Goal: Complete application form: Complete application form

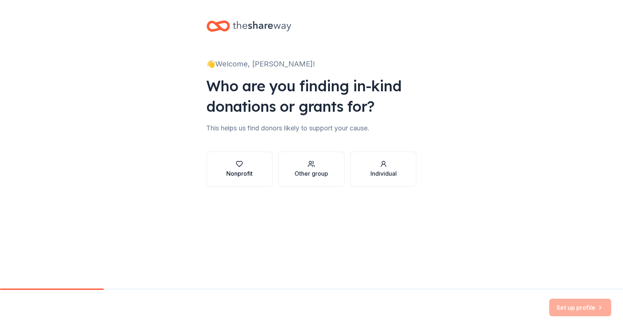
click at [238, 165] on icon "button" at bounding box center [239, 163] width 6 height 5
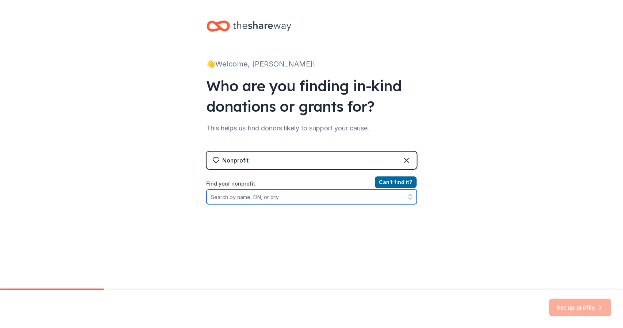
click at [236, 199] on input "Find your nonprofit" at bounding box center [312, 196] width 210 height 15
paste input "[US_EMPLOYER_IDENTIFICATION_NUMBER]"
type input "[US_EMPLOYER_IDENTIFICATION_NUMBER]"
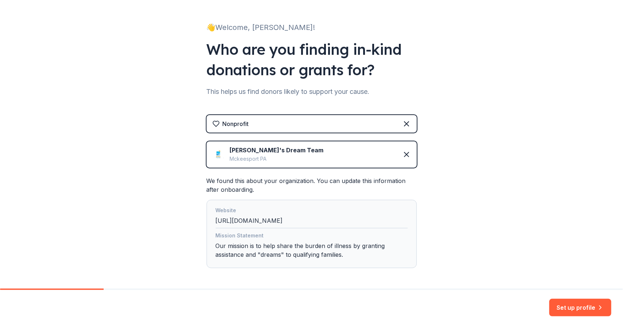
scroll to position [65, 0]
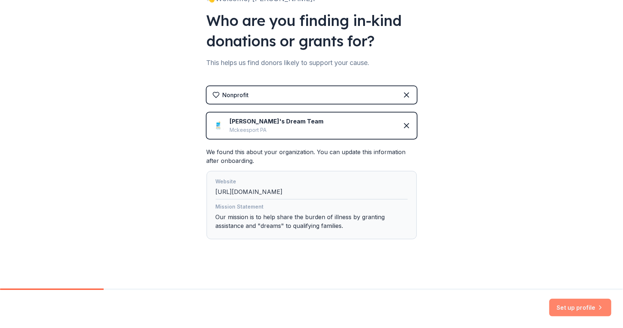
click at [578, 311] on button "Set up profile" at bounding box center [580, 307] width 62 height 18
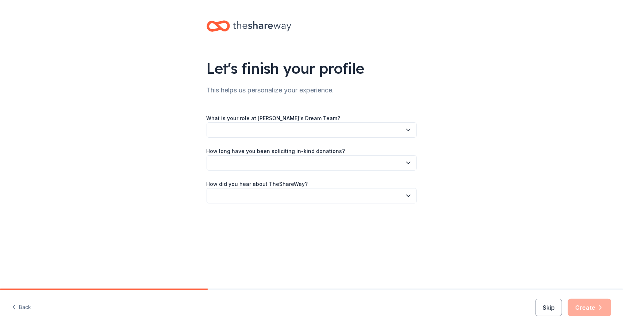
click at [407, 128] on icon "button" at bounding box center [408, 129] width 7 height 7
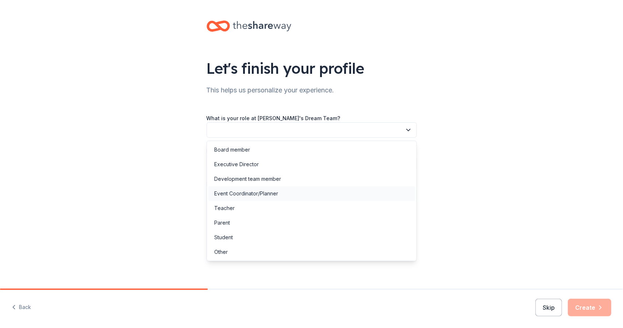
click at [277, 196] on div "Event Coordinator/Planner" at bounding box center [246, 193] width 64 height 9
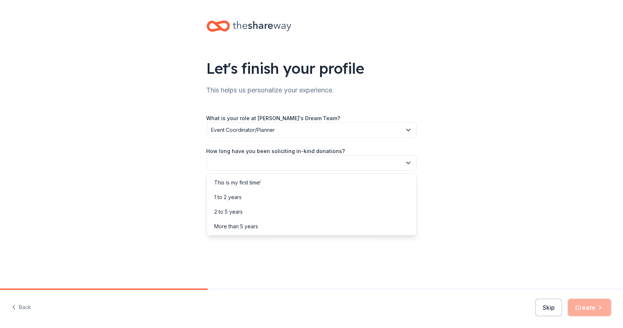
click at [298, 157] on button "button" at bounding box center [312, 162] width 210 height 15
click at [302, 182] on div "This is my first time!" at bounding box center [311, 182] width 207 height 15
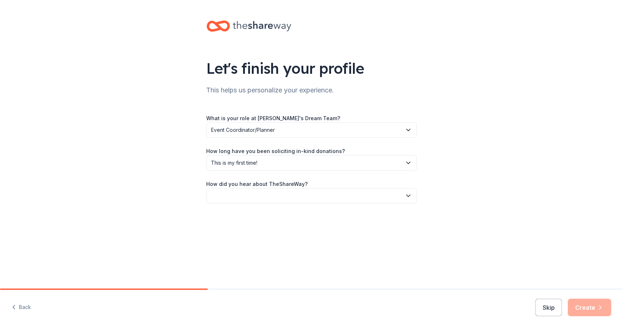
click at [304, 195] on button "button" at bounding box center [312, 195] width 210 height 15
click at [305, 224] on div "Online search" at bounding box center [311, 230] width 207 height 15
click at [602, 313] on button "Create" at bounding box center [589, 307] width 43 height 18
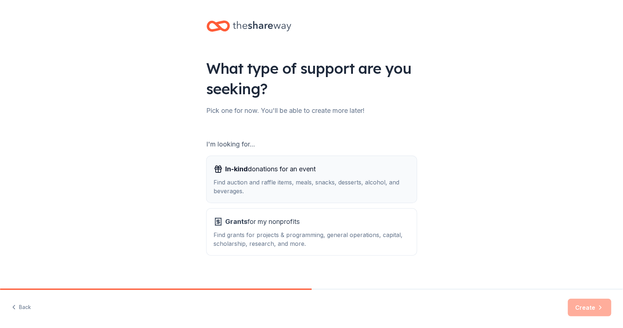
click at [367, 182] on div "Find auction and raffle items, meals, snacks, desserts, alcohol, and beverages." at bounding box center [312, 187] width 196 height 18
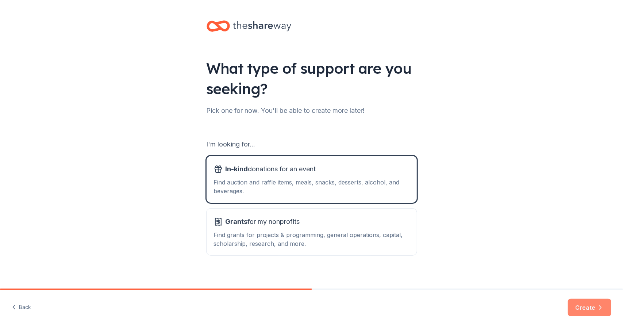
click at [594, 311] on button "Create" at bounding box center [589, 307] width 43 height 18
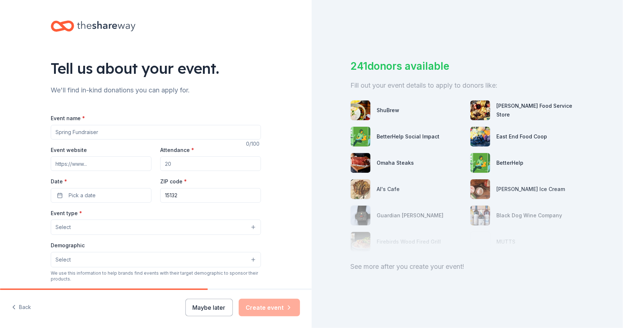
click at [120, 127] on input "Event name *" at bounding box center [156, 132] width 210 height 15
click at [126, 278] on div "We use this information to help brands find events with their target demographi…" at bounding box center [156, 276] width 210 height 12
click at [92, 131] on input "Event name *" at bounding box center [156, 132] width 210 height 15
paste input "Dreams & Wonder: An Evening Celebrating a Champion of Dreams in a Haunted Speak…"
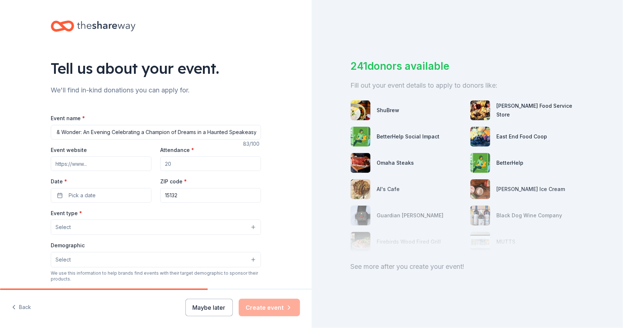
type input "Dreams & Wonder: An Evening Celebrating a Champion of Dreams in a Haunted Speak…"
click at [180, 166] on input "Attendance *" at bounding box center [210, 163] width 101 height 15
type input "250"
click at [58, 196] on button "Pick a date" at bounding box center [101, 195] width 101 height 15
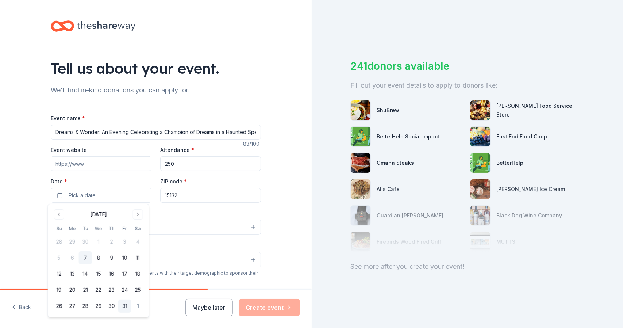
click at [123, 305] on button "31" at bounding box center [124, 305] width 13 height 13
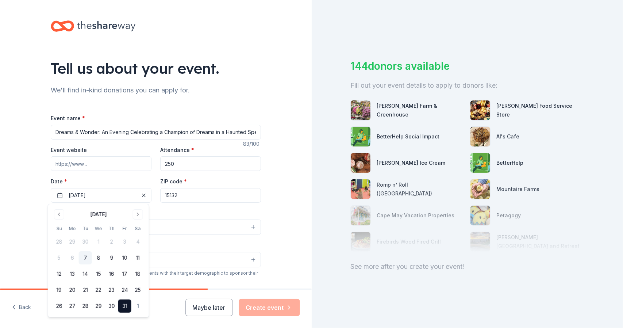
click at [217, 193] on input "15132" at bounding box center [210, 195] width 101 height 15
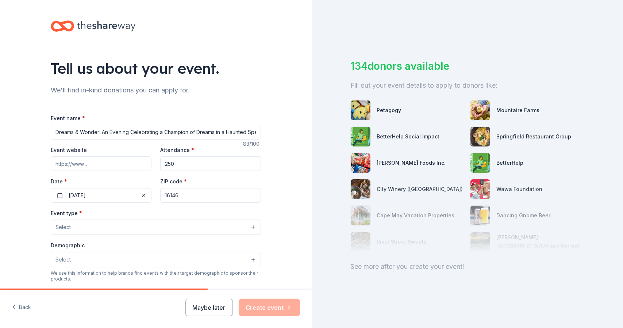
type input "16146"
click at [85, 228] on button "Select" at bounding box center [156, 226] width 210 height 15
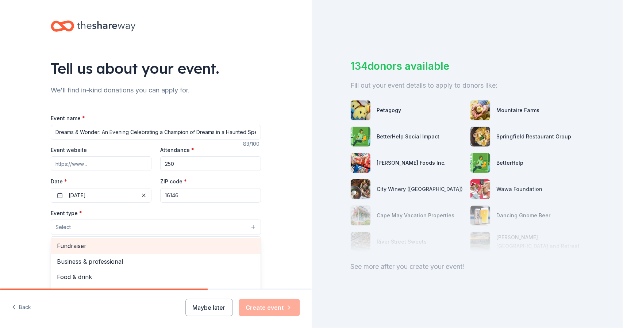
click at [115, 247] on span "Fundraiser" at bounding box center [156, 245] width 198 height 9
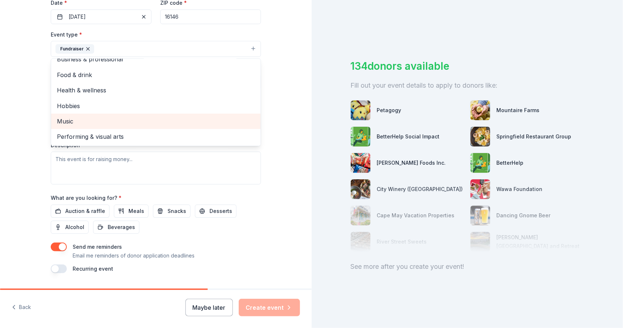
scroll to position [196, 0]
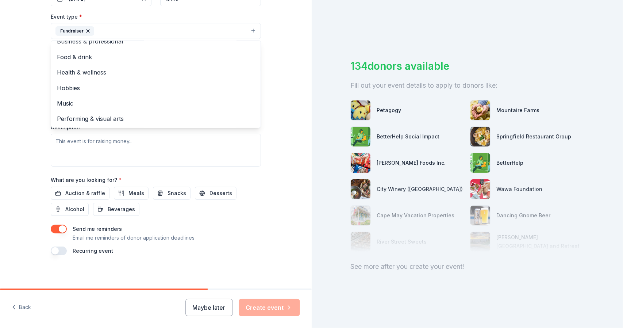
click at [276, 142] on div "Tell us about your event. We'll find in-kind donations you can apply for. Event…" at bounding box center [156, 47] width 312 height 486
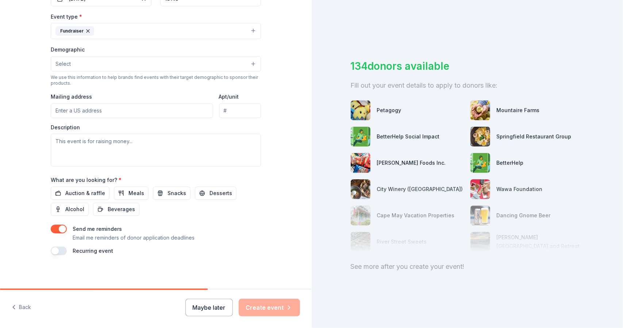
click at [123, 61] on button "Select" at bounding box center [156, 63] width 210 height 15
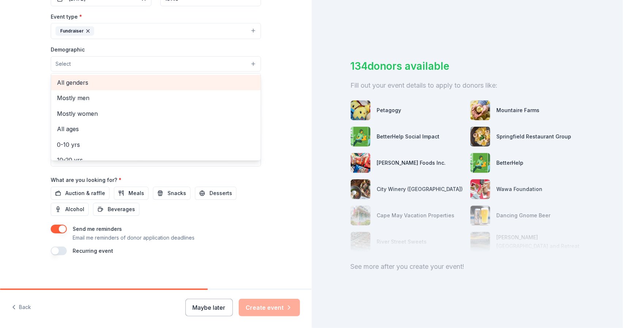
click at [126, 82] on span "All genders" at bounding box center [156, 82] width 198 height 9
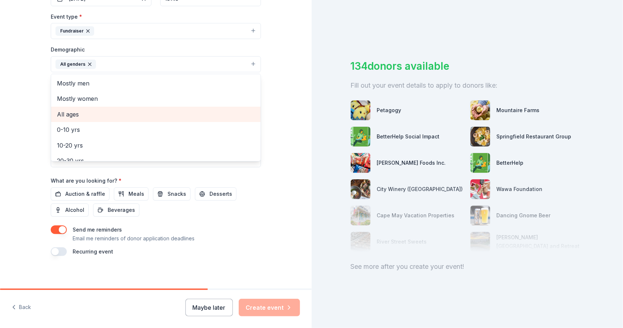
click at [142, 112] on span "All ages" at bounding box center [156, 113] width 198 height 9
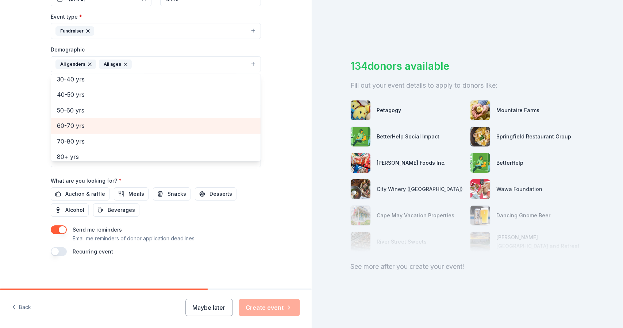
scroll to position [86, 0]
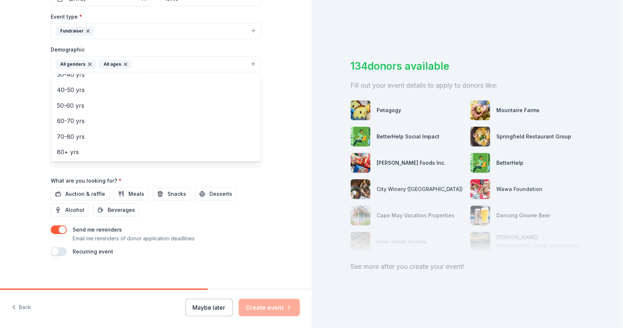
click at [290, 171] on div "Tell us about your event. We'll find in-kind donations you can apply for. Event…" at bounding box center [156, 47] width 312 height 487
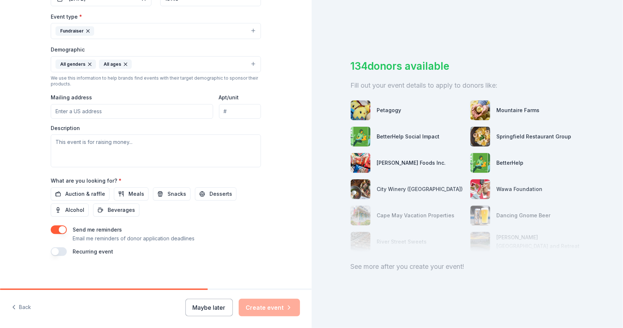
click at [107, 112] on input "Mailing address" at bounding box center [132, 111] width 162 height 15
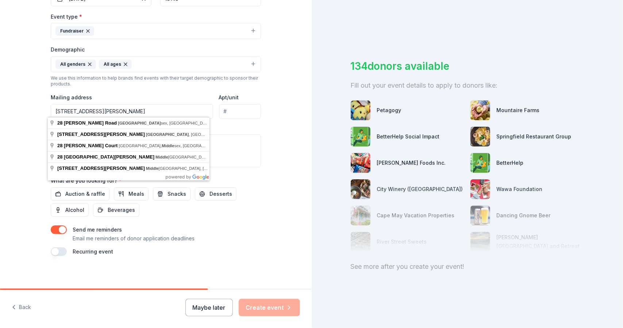
type input "[STREET_ADDRESS][PERSON_NAME]"
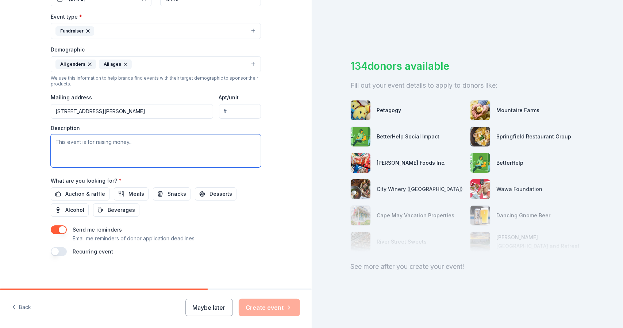
click at [107, 144] on textarea at bounding box center [156, 150] width 210 height 33
click at [107, 140] on textarea at bounding box center [156, 150] width 210 height 33
paste textarea "honors [PERSON_NAME], a bright and determined [DEMOGRAPHIC_DATA] from [GEOGRAPH…"
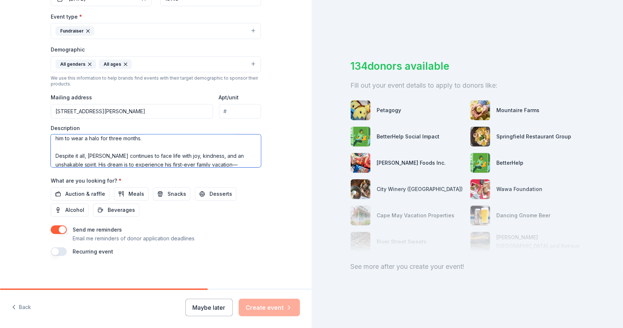
scroll to position [0, 0]
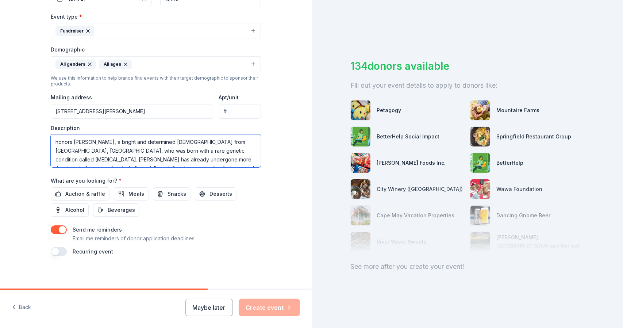
click at [69, 141] on textarea "honors [PERSON_NAME], a bright and determined [DEMOGRAPHIC_DATA] from [GEOGRAPH…" at bounding box center [156, 150] width 210 height 33
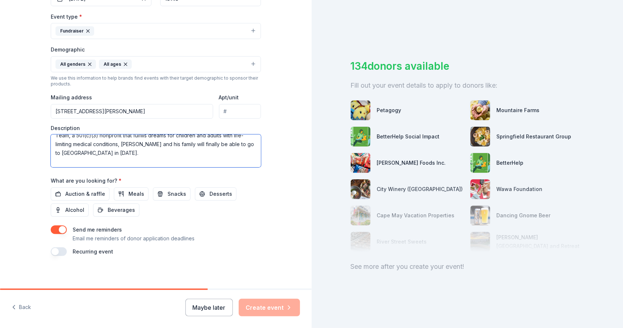
scroll to position [96, 0]
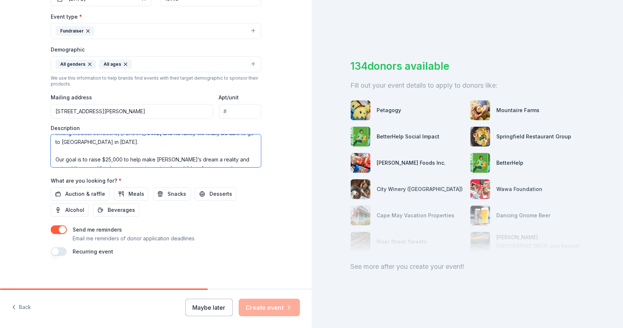
click at [89, 157] on textarea "We are honoring [PERSON_NAME], a bright and determined [DEMOGRAPHIC_DATA] from …" at bounding box center [156, 150] width 210 height 33
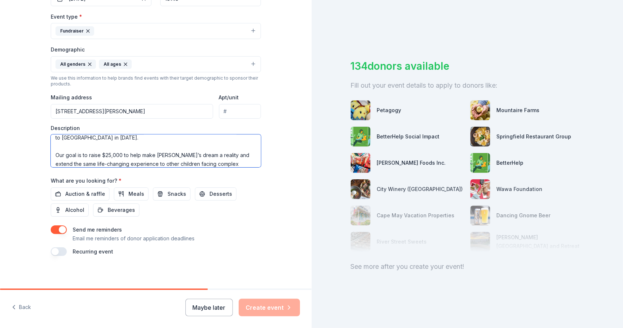
scroll to position [109, 0]
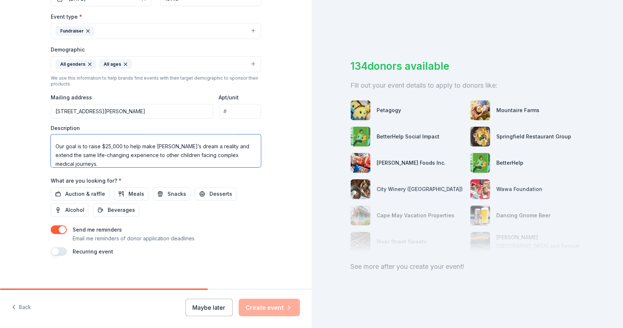
paste textarea "Hosted at The Corinthian in [GEOGRAPHIC_DATA], PA, Dreams & Wonder will feature…"
paste textarea "We are seeking in-kind donations of products, experiences, or gift packages tha…"
paste textarea "All donors will receive acknowledgment across event materials, signage, and soc…"
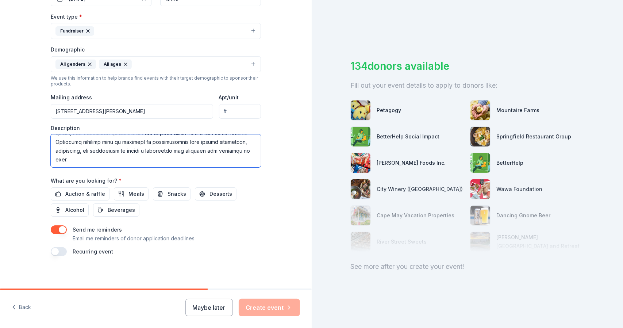
scroll to position [267, 0]
paste textarea "This event isn’t just a fundraiser—it’s a movement of hope. Dreams & Wonder tra…"
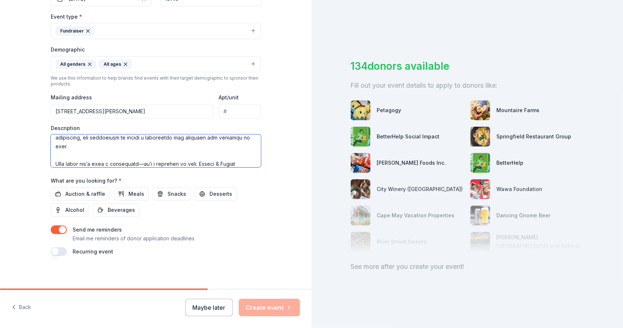
scroll to position [320, 0]
click at [63, 159] on textarea at bounding box center [156, 150] width 210 height 33
type textarea "Lo ips dolorsit Amet Conse, a elitse doe temporinci 2-utla-etd magn Aliqua Enim…"
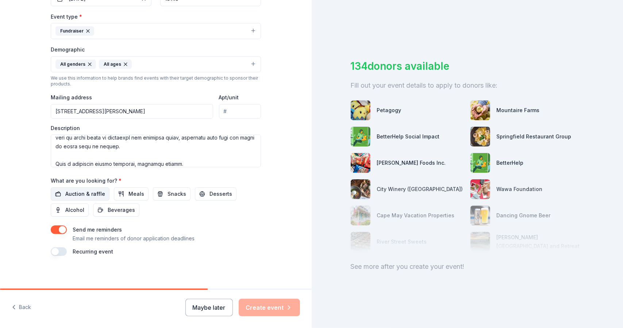
click at [90, 193] on span "Auction & raffle" at bounding box center [85, 193] width 40 height 9
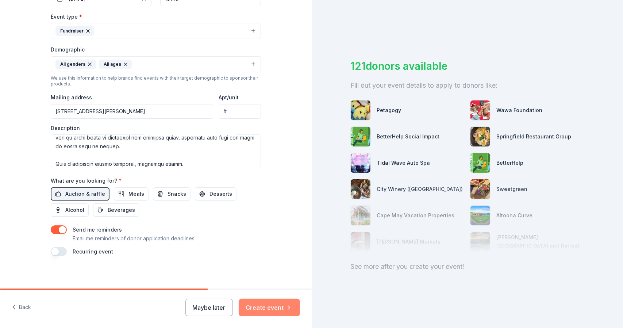
click at [263, 306] on button "Create event" at bounding box center [269, 307] width 61 height 18
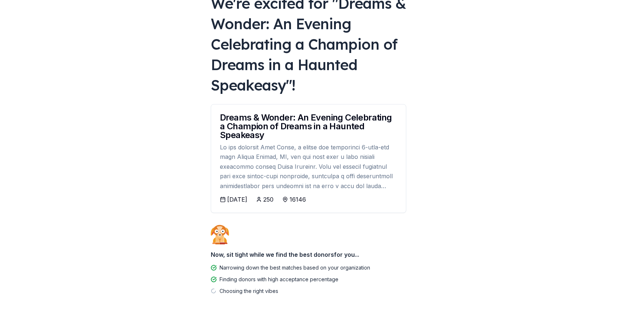
scroll to position [69, 0]
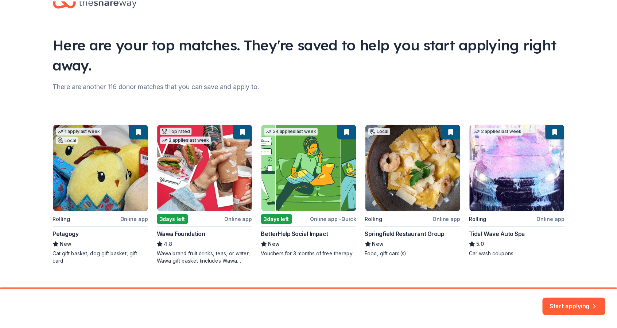
scroll to position [36, 0]
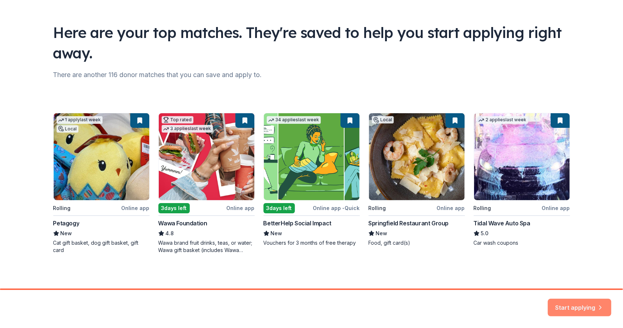
click at [587, 308] on button "Start applying" at bounding box center [579, 303] width 63 height 18
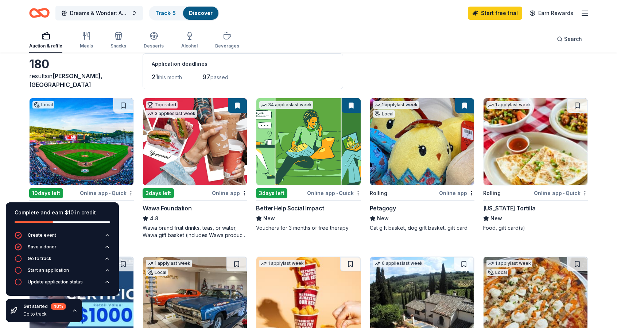
scroll to position [73, 0]
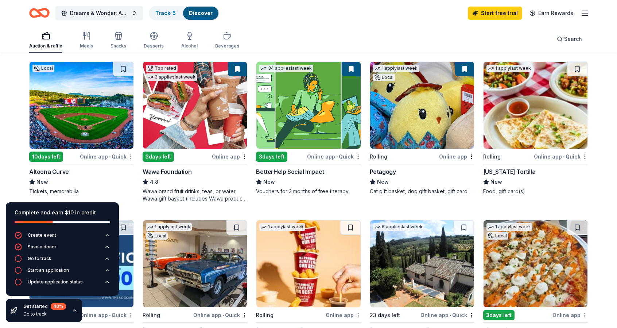
click at [274, 154] on div "3 days left" at bounding box center [271, 156] width 31 height 10
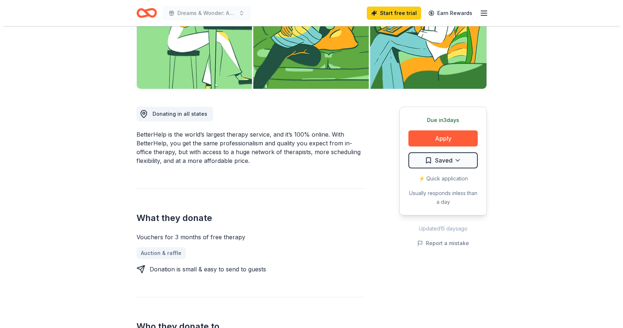
scroll to position [146, 0]
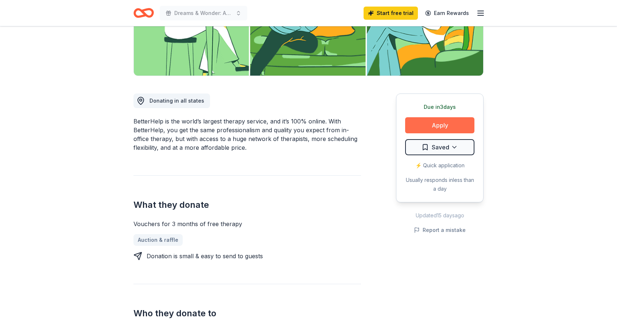
click at [450, 127] on button "Apply" at bounding box center [439, 125] width 69 height 16
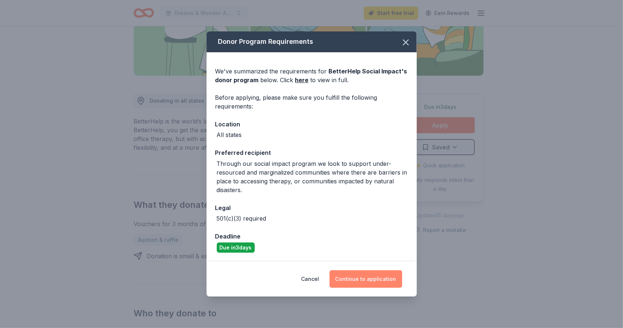
click at [386, 282] on button "Continue to application" at bounding box center [365, 279] width 73 height 18
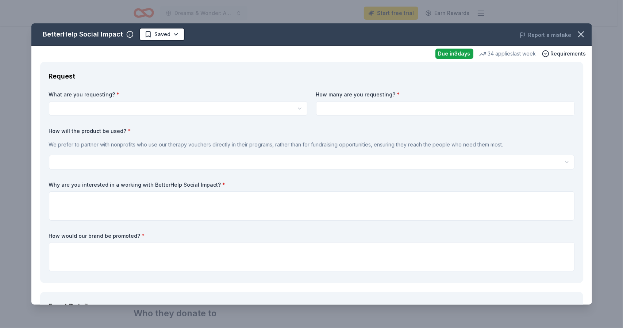
click at [111, 109] on html "Dreams & Wonder: An Evening Celebrating a Champion of Dreams in a Haunted Speak…" at bounding box center [311, 18] width 623 height 328
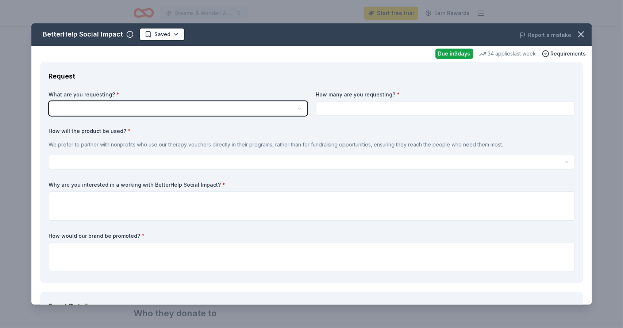
scroll to position [0, 0]
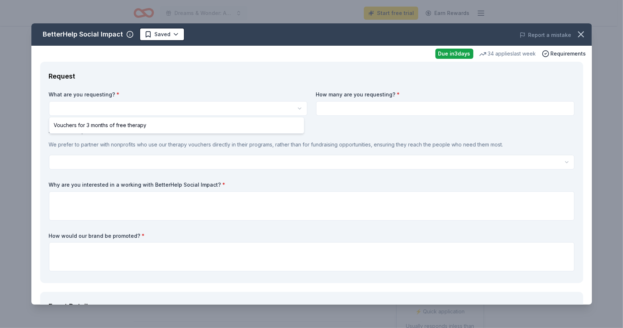
click at [296, 111] on html "Dreams & Wonder: An Evening Celebrating a Champion of Dreams in a Haunted Speak…" at bounding box center [311, 164] width 623 height 328
select select "Vouchers for 3 months of free therapy"
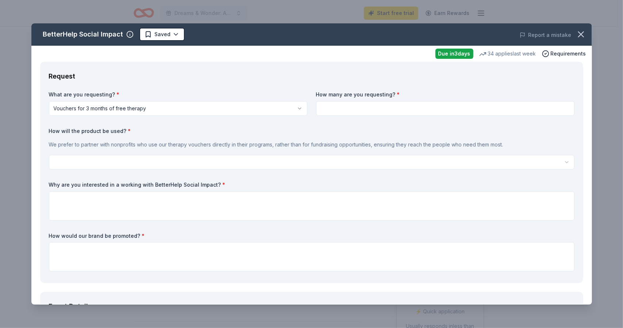
click at [344, 109] on input at bounding box center [445, 108] width 258 height 15
type input "3"
click at [86, 162] on html "Dreams & Wonder: An Evening Celebrating a Champion of Dreams in a Haunted Speak…" at bounding box center [311, 164] width 623 height 328
click at [89, 162] on html "Dreams & Wonder: An Evening Celebrating a Champion of Dreams in a Haunted Speak…" at bounding box center [311, 164] width 623 height 328
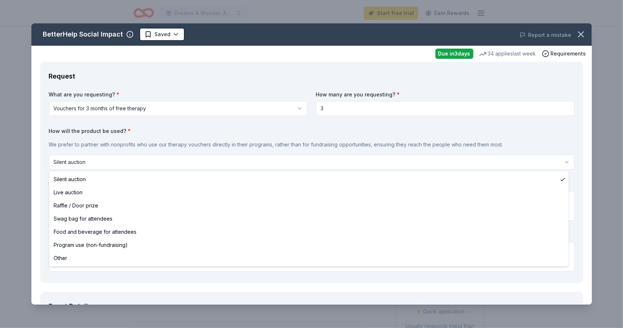
select select "raffleDoorPrize"
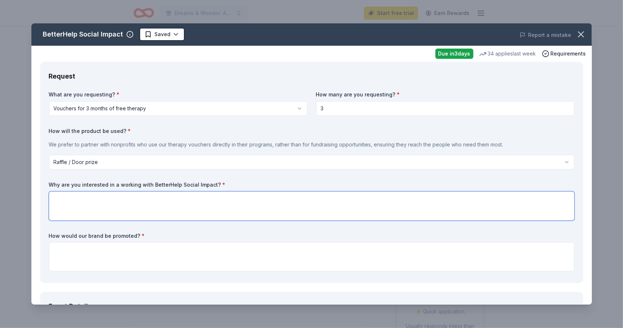
click at [87, 205] on textarea at bounding box center [311, 205] width 525 height 29
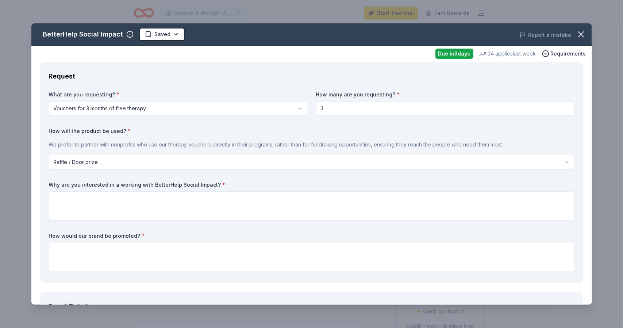
click at [48, 184] on div "Request What are you requesting? * Vouchers for 3 months of free therapy Vouche…" at bounding box center [311, 172] width 543 height 221
drag, startPoint x: 48, startPoint y: 184, endPoint x: 122, endPoint y: 182, distance: 74.1
click at [122, 182] on div "Request What are you requesting? * Vouchers for 3 months of free therapy Vouche…" at bounding box center [311, 172] width 543 height 221
drag, startPoint x: 212, startPoint y: 185, endPoint x: 110, endPoint y: 186, distance: 101.4
click at [110, 186] on label "Why are you interested in a working with BetterHelp Social Impact? *" at bounding box center [311, 184] width 525 height 7
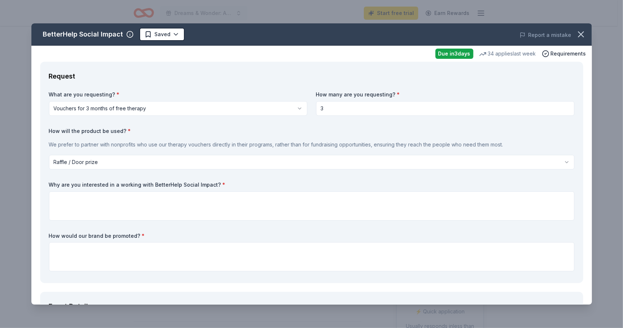
drag, startPoint x: 47, startPoint y: 185, endPoint x: 212, endPoint y: 179, distance: 165.0
click at [212, 179] on div "Request What are you requesting? * Vouchers for 3 months of free therapy Vouche…" at bounding box center [311, 172] width 543 height 221
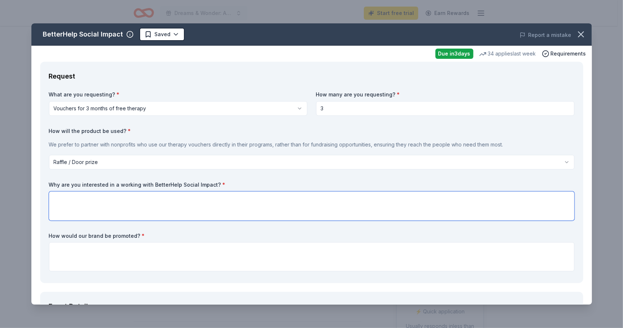
click at [66, 208] on textarea at bounding box center [311, 205] width 525 height 29
paste textarea "We are deeply interested in partnering with BetterHelp Social Impact because ou…"
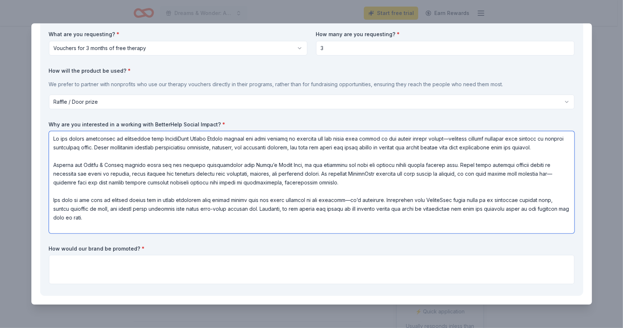
scroll to position [109, 0]
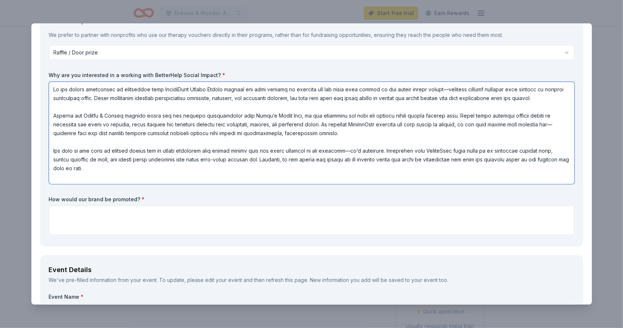
type textarea "We are deeply interested in partnering with BetterHelp Social Impact because ou…"
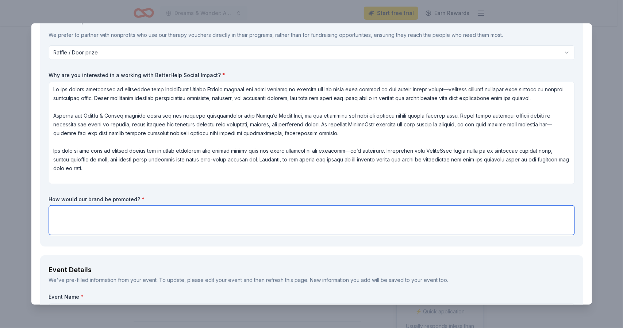
click at [209, 222] on textarea at bounding box center [311, 219] width 525 height 29
paste textarea "BetterHelp’s partnership would be highlighted as an example of compassionate in…"
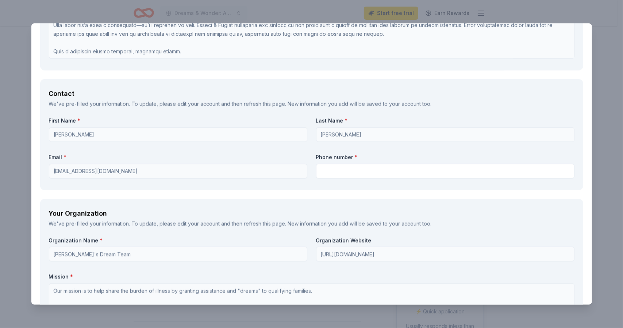
scroll to position [809, 0]
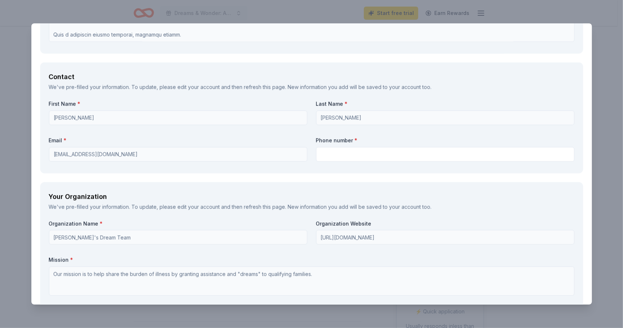
type textarea "BetterHelp’s partnership would be highlighted as an example of compassionate in…"
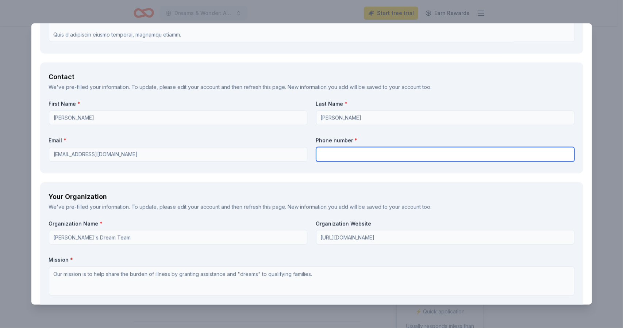
click at [353, 152] on input "text" at bounding box center [445, 154] width 258 height 15
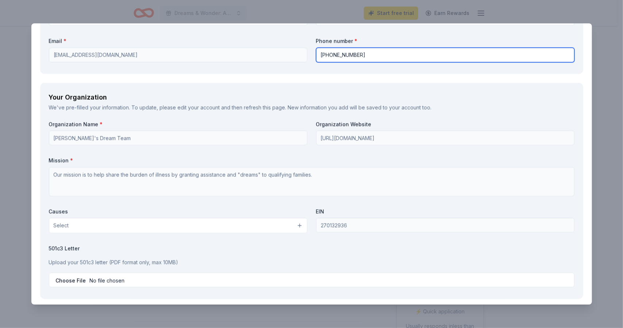
scroll to position [919, 0]
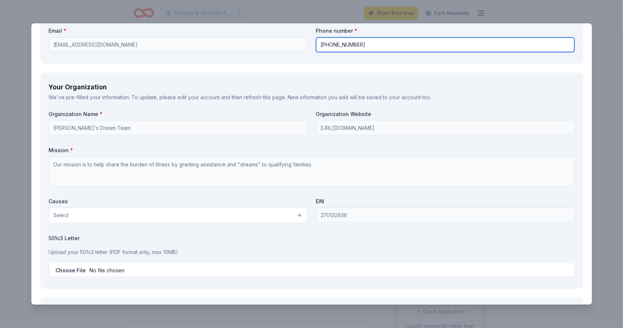
type input "412-508-2483"
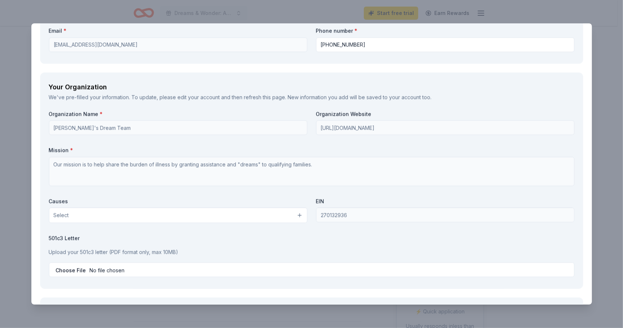
click at [250, 212] on button "Select" at bounding box center [178, 215] width 258 height 15
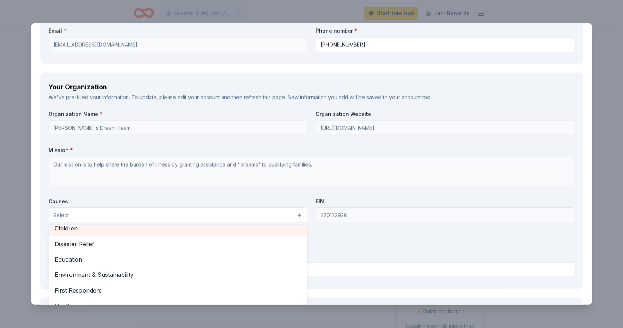
scroll to position [32, 0]
click at [207, 230] on span "Children" at bounding box center [178, 232] width 246 height 9
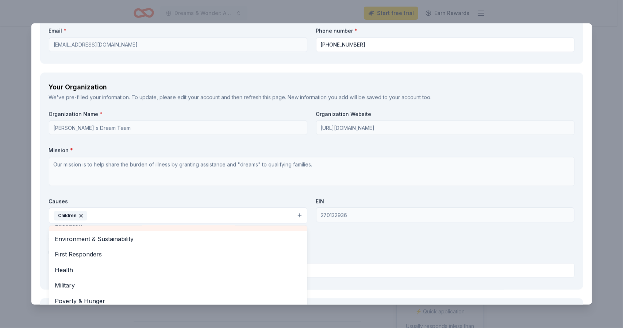
scroll to position [69, 0]
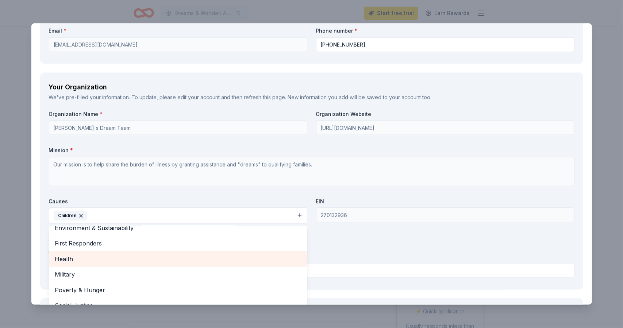
click at [232, 255] on span "Health" at bounding box center [178, 258] width 246 height 9
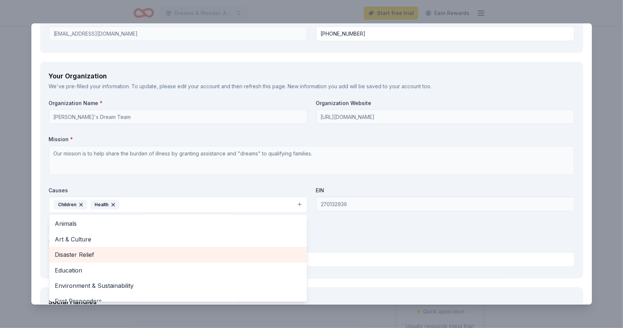
scroll to position [882, 0]
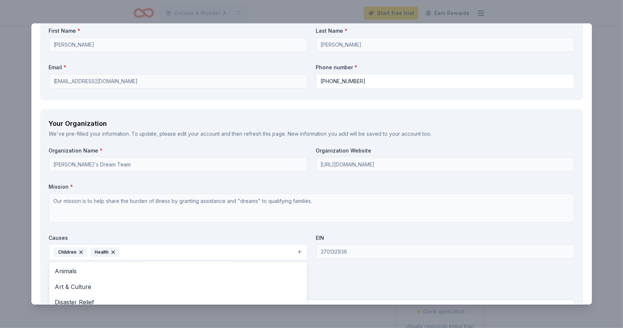
click at [472, 279] on div "Organization Name * Jamie's Dream Team Organization Website http://www.jamiesdr…" at bounding box center [311, 232] width 525 height 170
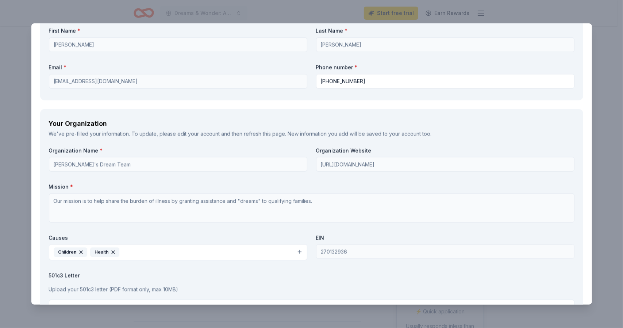
scroll to position [992, 0]
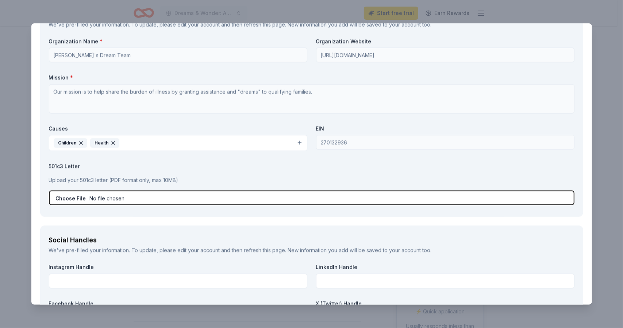
click at [104, 197] on input "file" at bounding box center [311, 197] width 525 height 15
type input "C:\fakepath\proof of non-profit status.pdf"
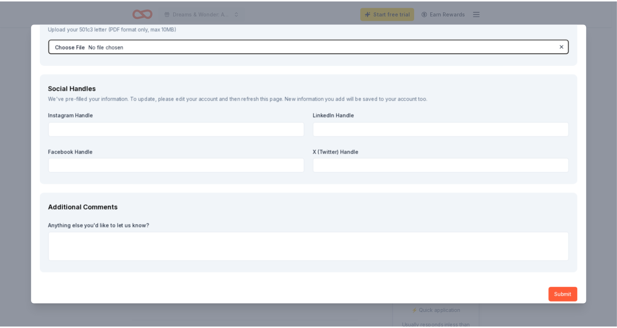
scroll to position [1149, 0]
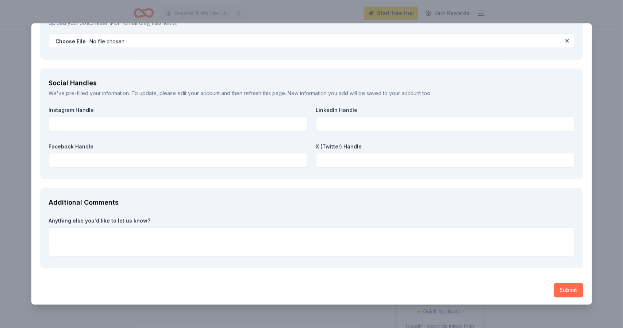
click at [557, 288] on button "Submit" at bounding box center [568, 289] width 29 height 15
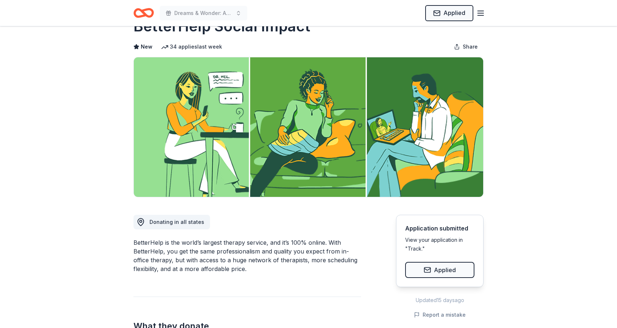
scroll to position [0, 0]
